Goal: Information Seeking & Learning: Learn about a topic

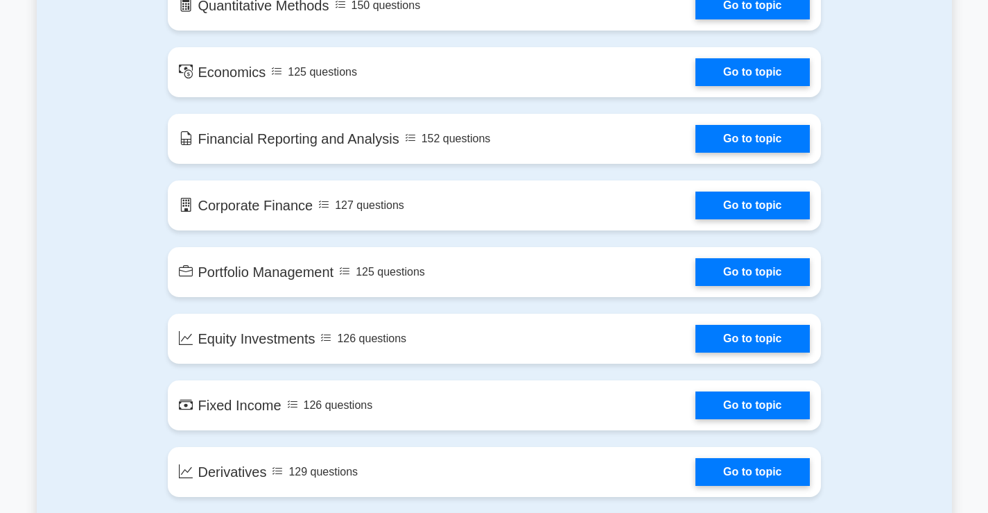
scroll to position [694, 0]
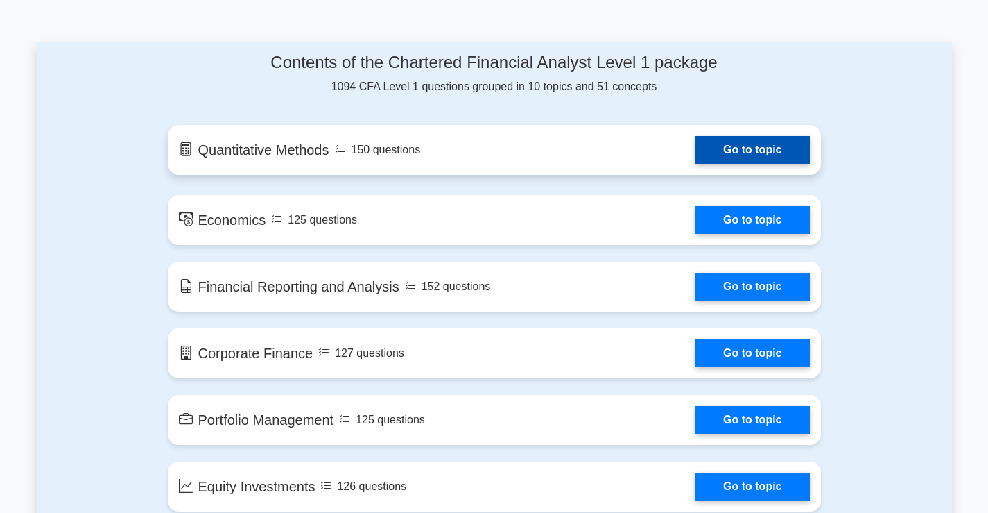
click at [721, 148] on link "Go to topic" at bounding box center [753, 150] width 114 height 28
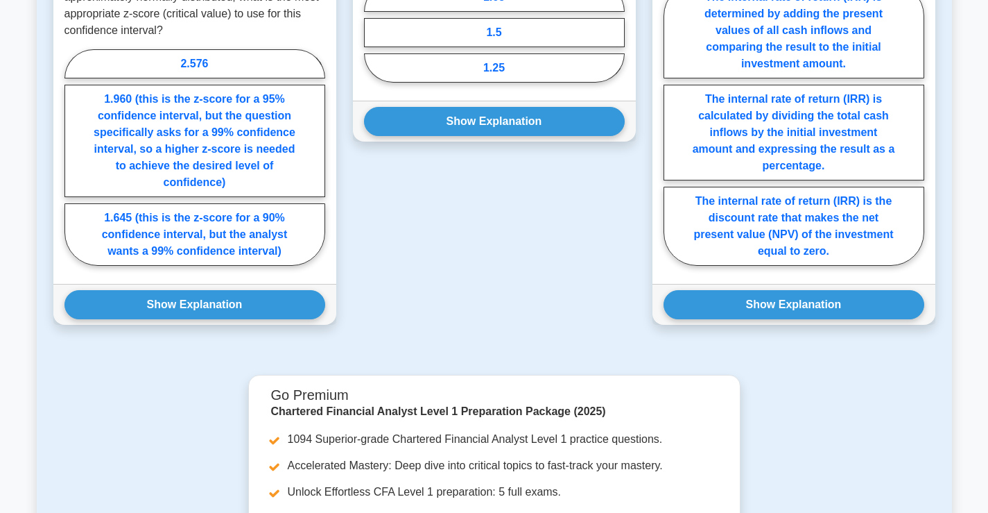
scroll to position [902, 0]
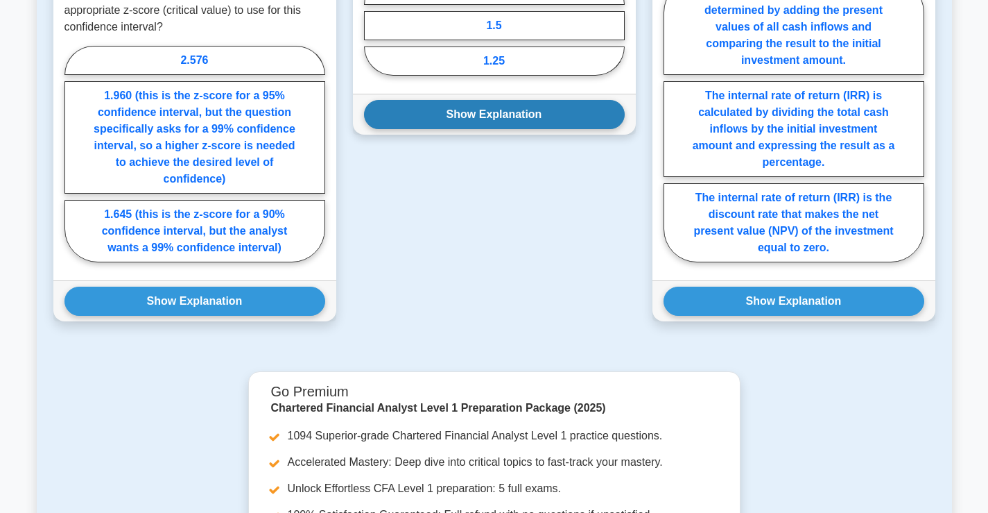
click at [451, 121] on button "Show Explanation" at bounding box center [494, 114] width 261 height 29
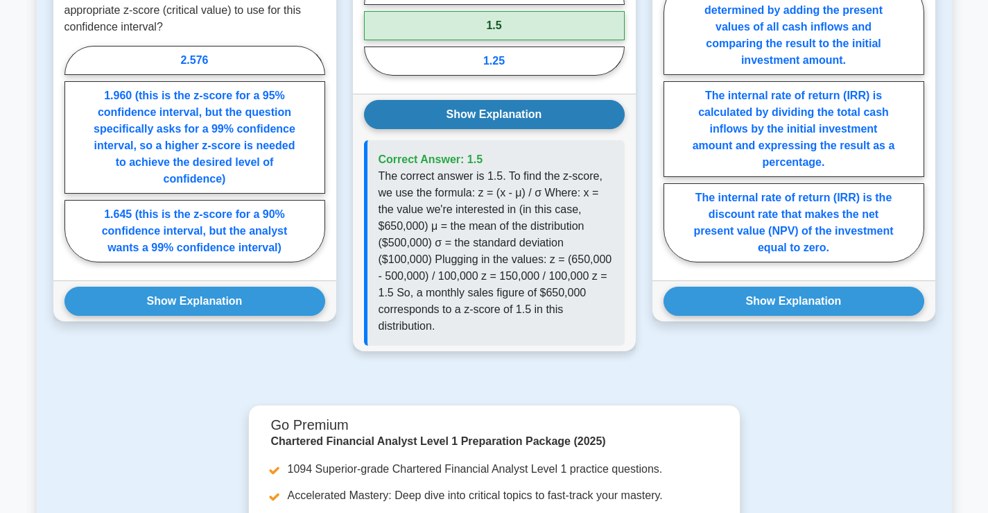
click at [451, 121] on button "Show Explanation" at bounding box center [494, 114] width 261 height 29
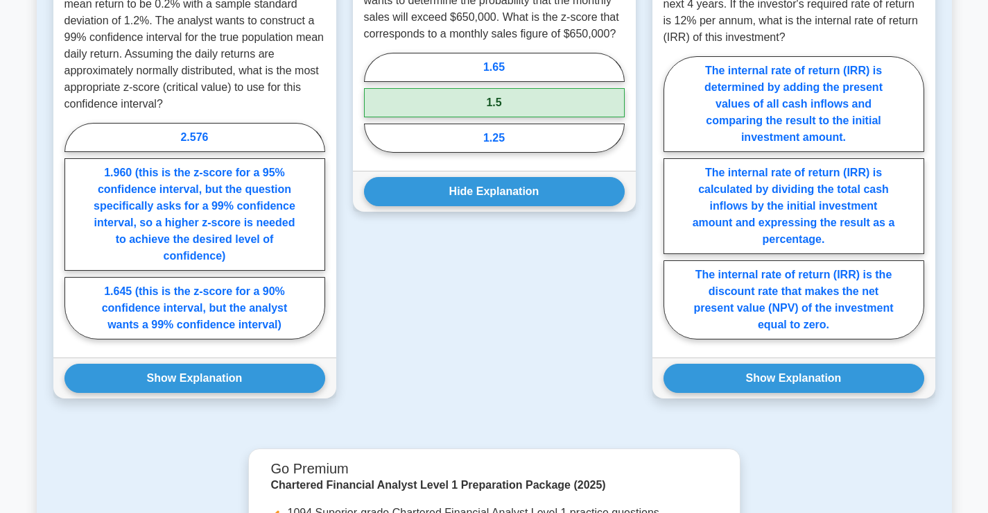
scroll to position [827, 0]
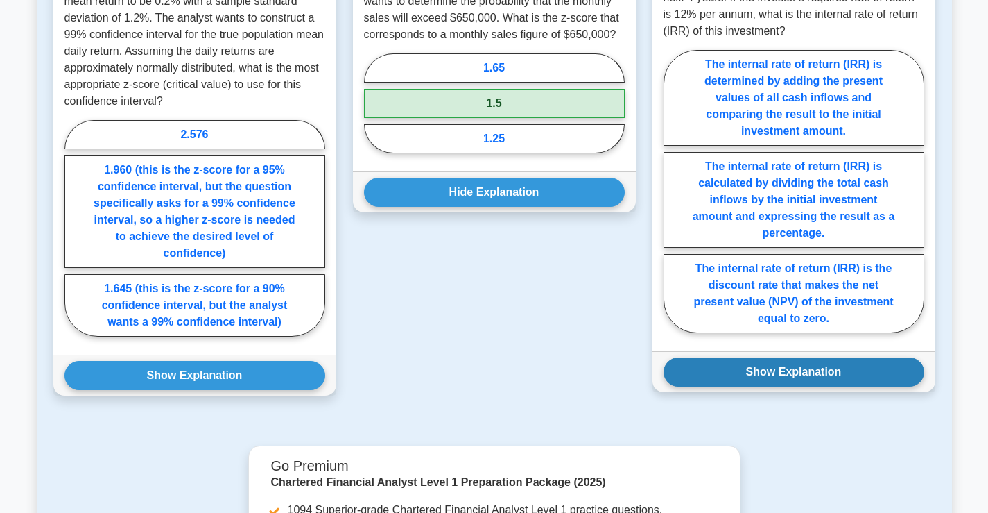
click at [798, 363] on button "Show Explanation" at bounding box center [794, 371] width 261 height 29
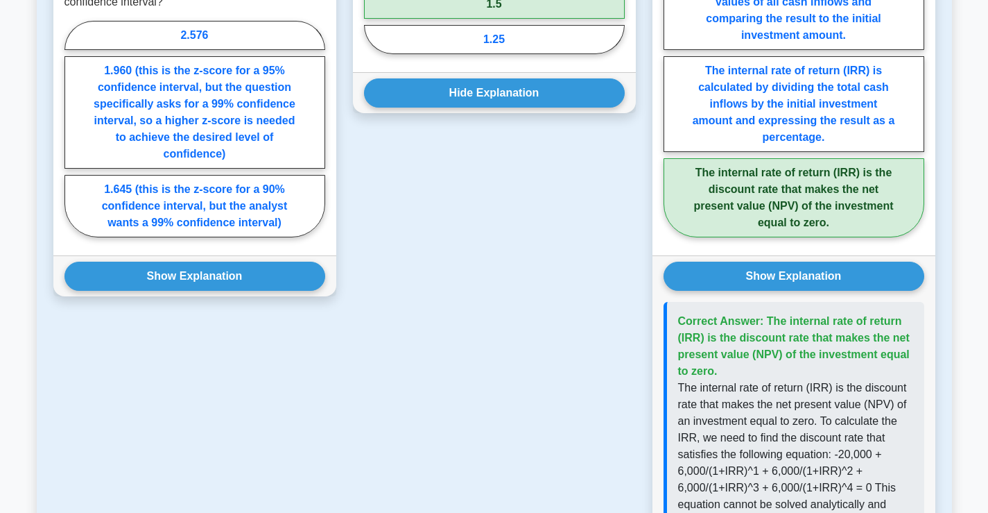
scroll to position [966, 0]
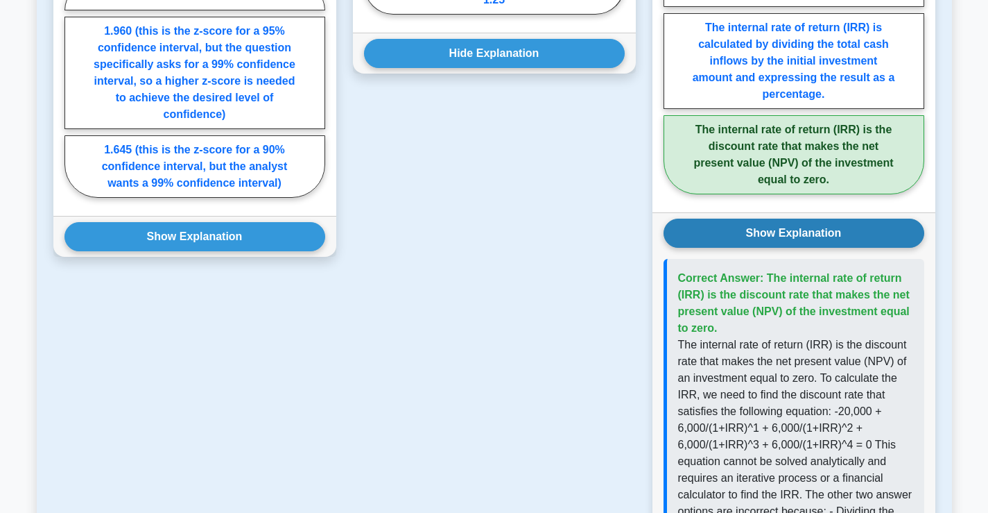
click at [700, 243] on button "Show Explanation" at bounding box center [794, 232] width 261 height 29
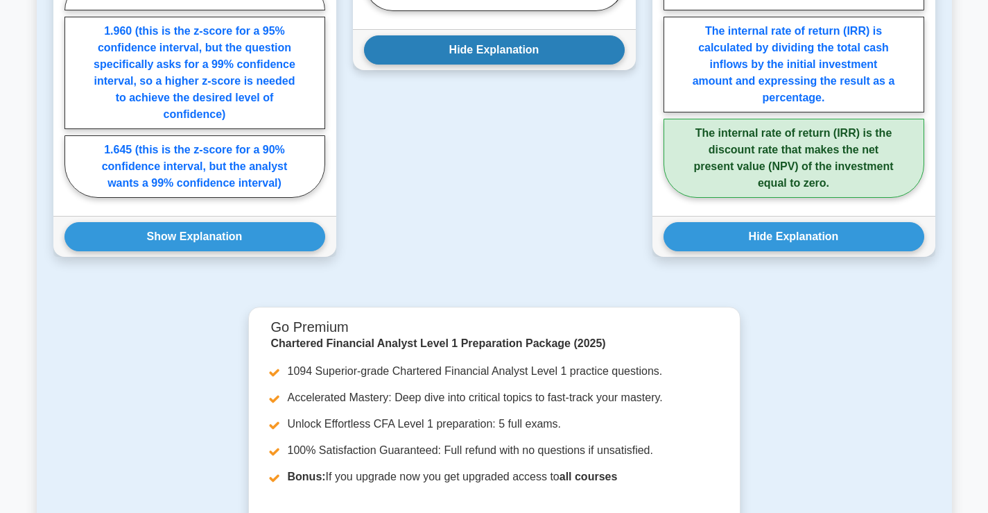
click at [389, 61] on button "Hide Explanation" at bounding box center [494, 49] width 261 height 29
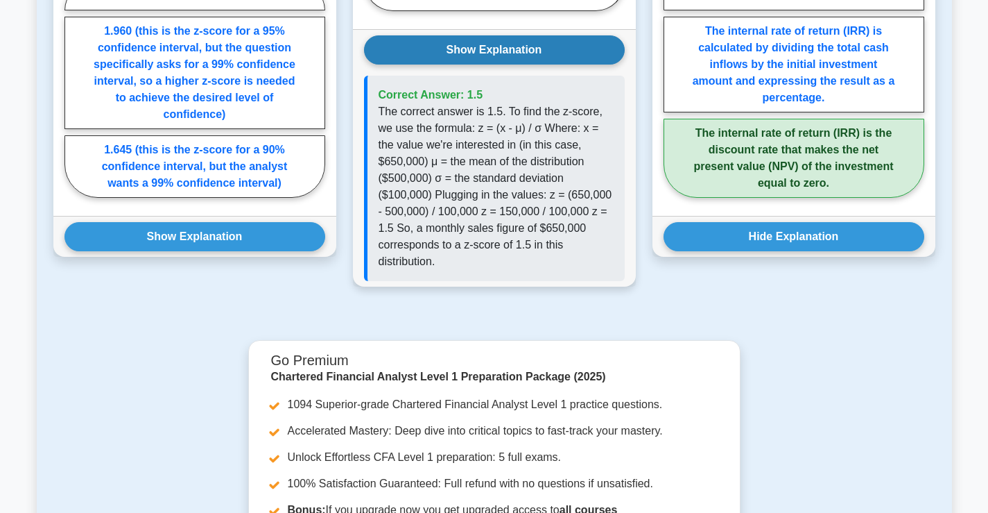
click at [497, 47] on button "Show Explanation" at bounding box center [494, 49] width 261 height 29
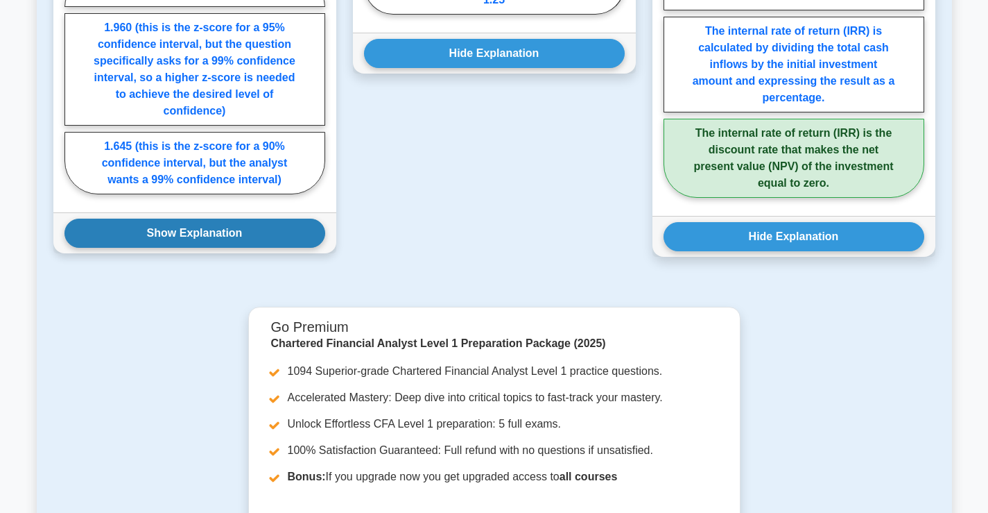
click at [230, 239] on button "Show Explanation" at bounding box center [194, 232] width 261 height 29
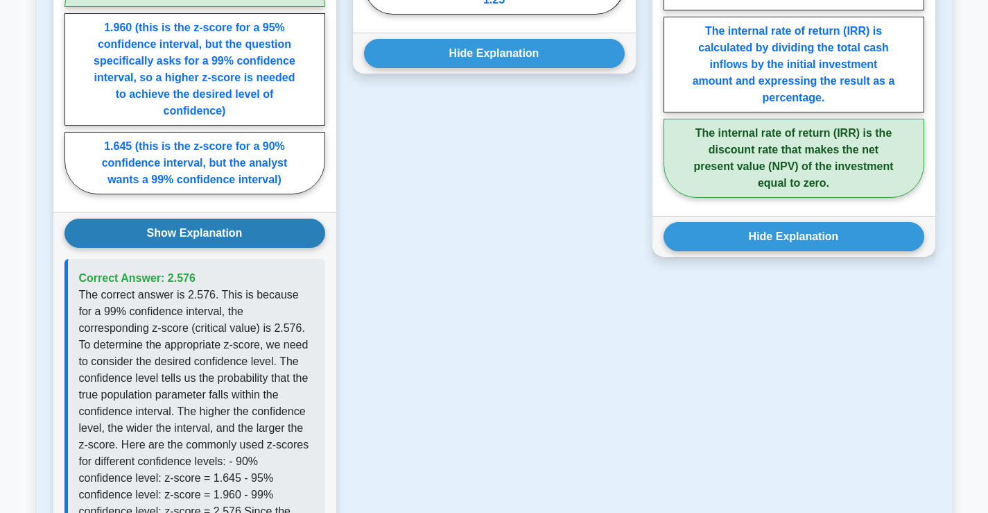
click at [230, 239] on button "Show Explanation" at bounding box center [194, 232] width 261 height 29
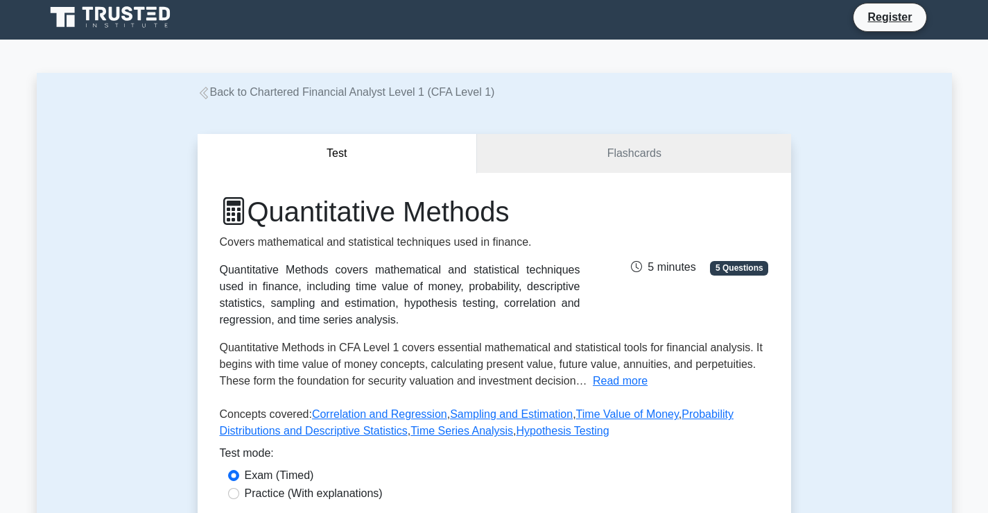
scroll to position [0, 0]
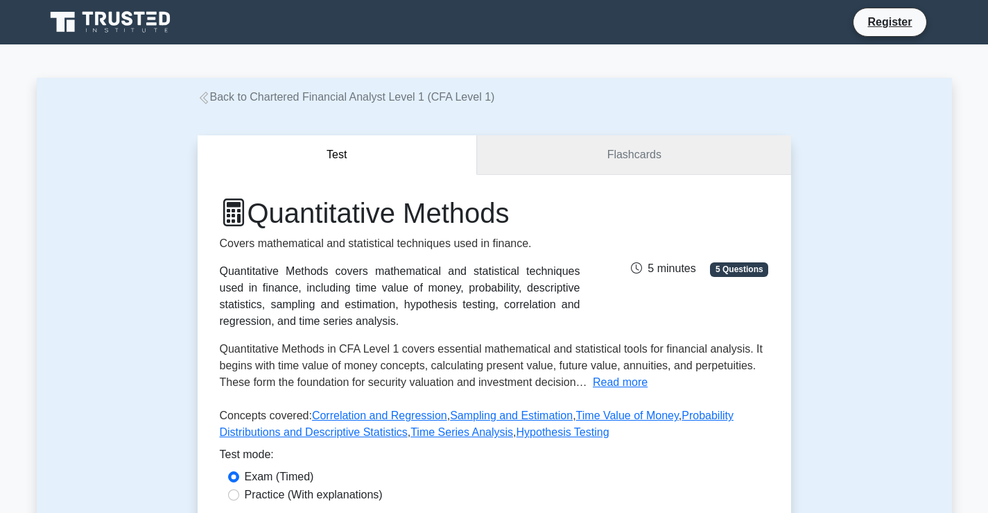
click at [519, 160] on link "Flashcards" at bounding box center [633, 155] width 313 height 40
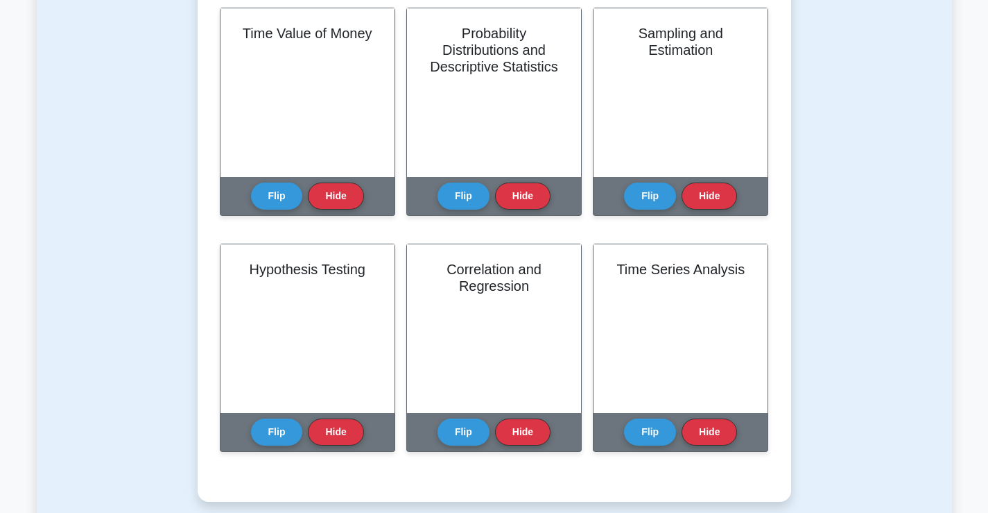
scroll to position [347, 0]
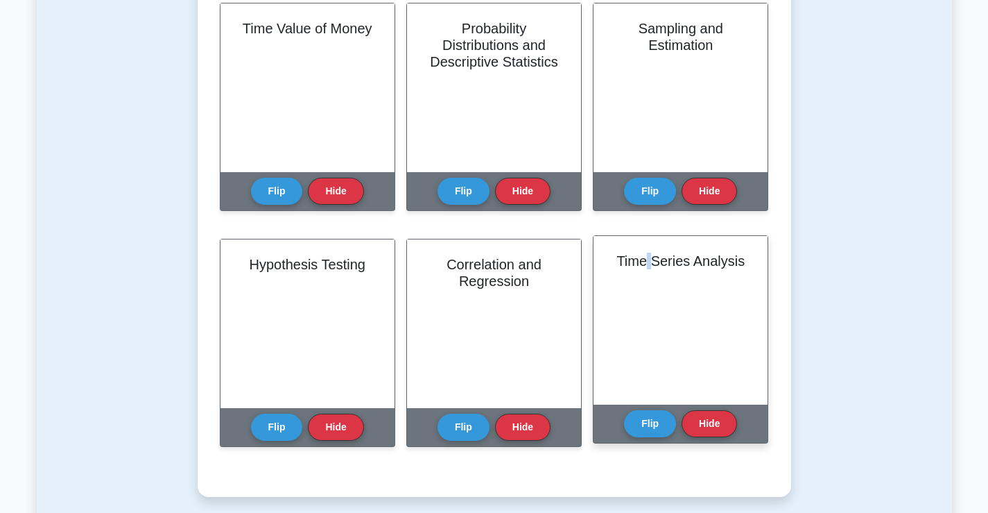
click at [652, 348] on div "Time Series Analysis" at bounding box center [681, 320] width 174 height 169
click at [635, 422] on button "Flip" at bounding box center [650, 422] width 52 height 27
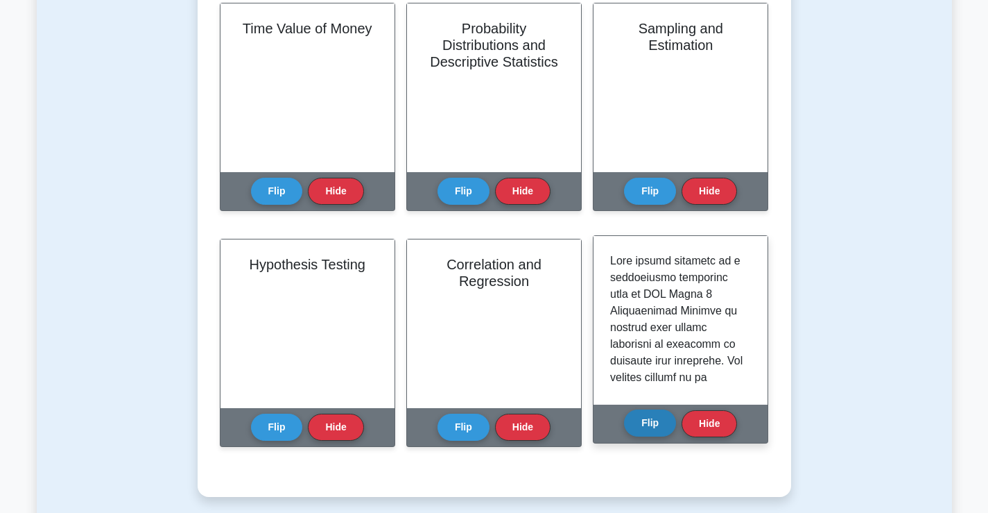
click at [646, 429] on button "Flip" at bounding box center [650, 422] width 52 height 27
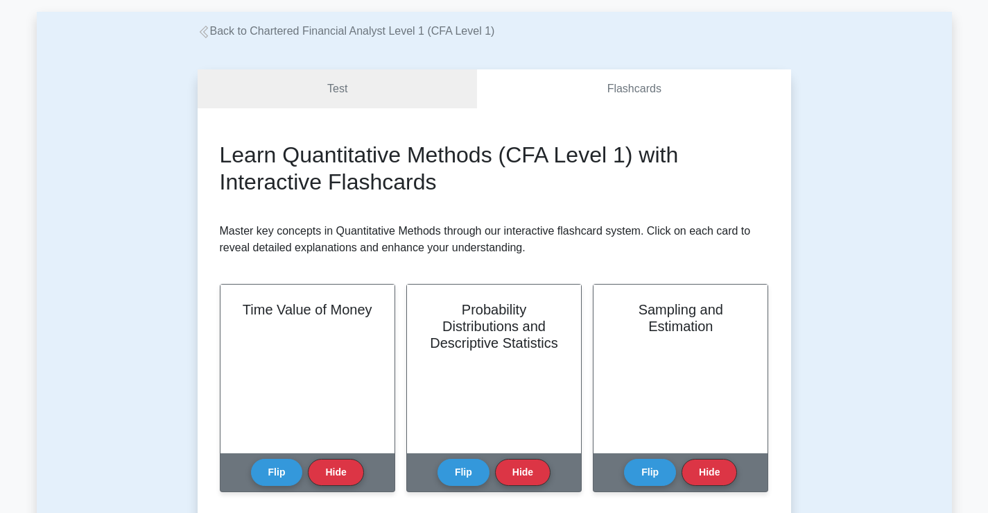
scroll to position [0, 0]
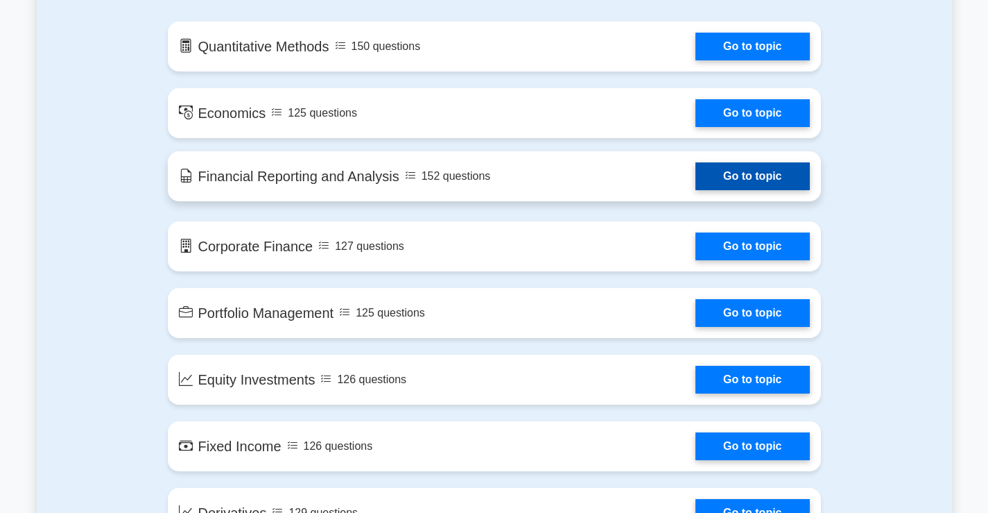
scroll to position [832, 0]
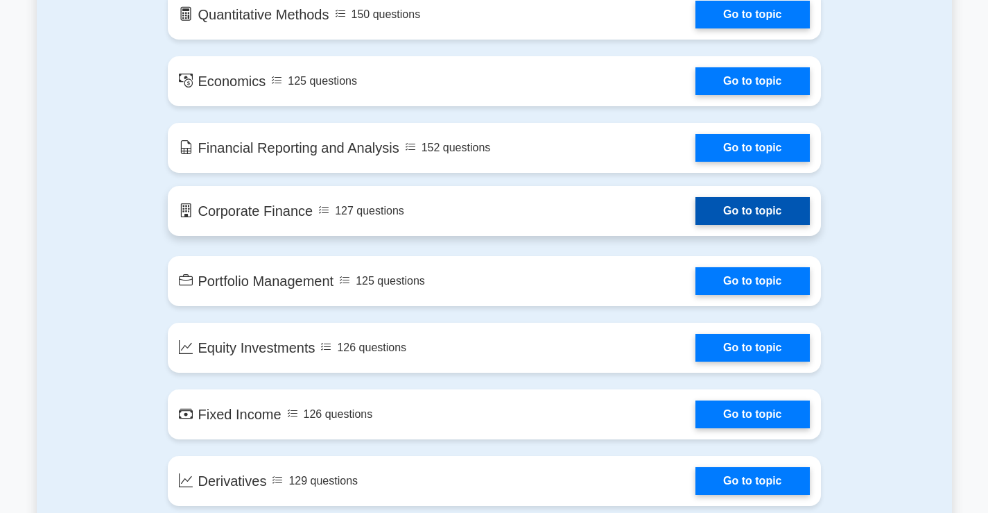
click at [727, 207] on link "Go to topic" at bounding box center [753, 211] width 114 height 28
